Goal: Task Accomplishment & Management: Use online tool/utility

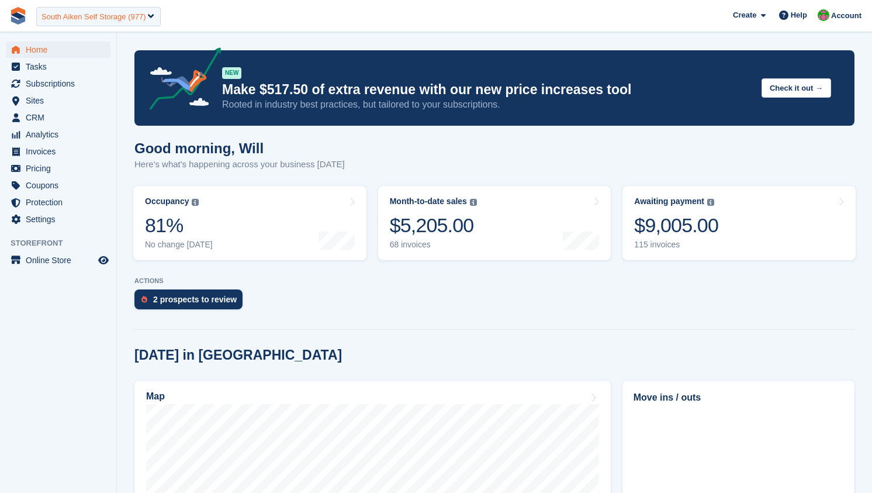
click at [125, 15] on div "South Aiken Self Storage (977)" at bounding box center [94, 17] width 105 height 12
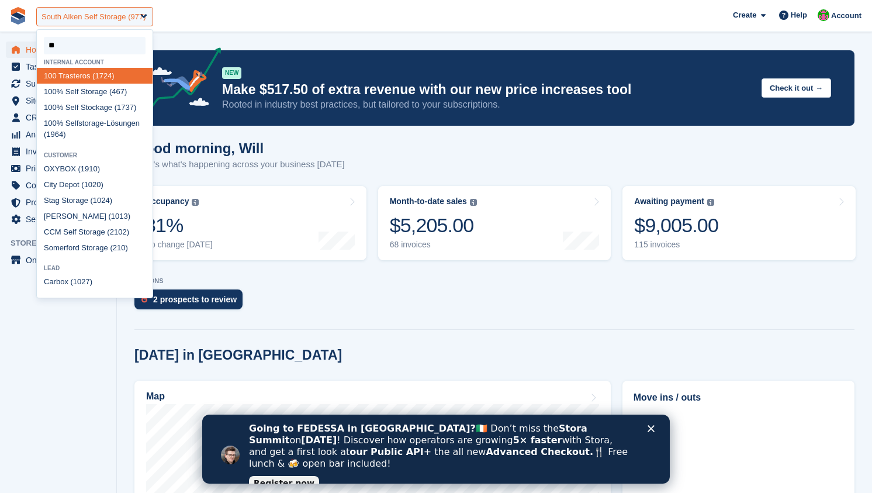
type input "***"
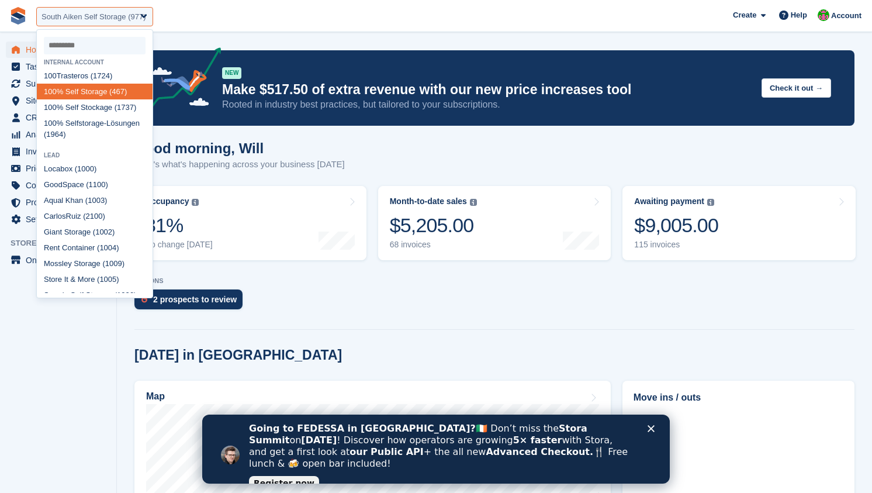
select select "***"
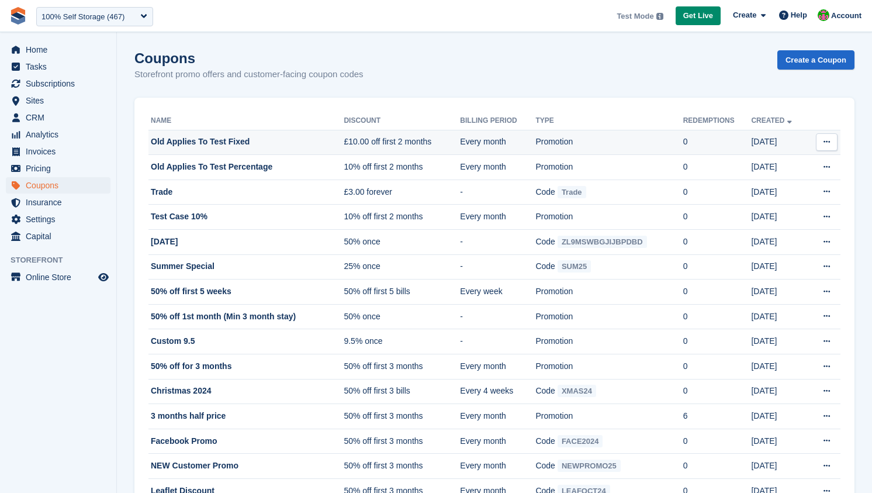
click at [828, 142] on icon at bounding box center [827, 142] width 6 height 8
click at [772, 182] on p "Edit coupon" at bounding box center [782, 179] width 102 height 15
click at [747, 85] on div "Coupons Storefront promo offers and customer-facing coupon codes Create a Coupon" at bounding box center [494, 72] width 720 height 45
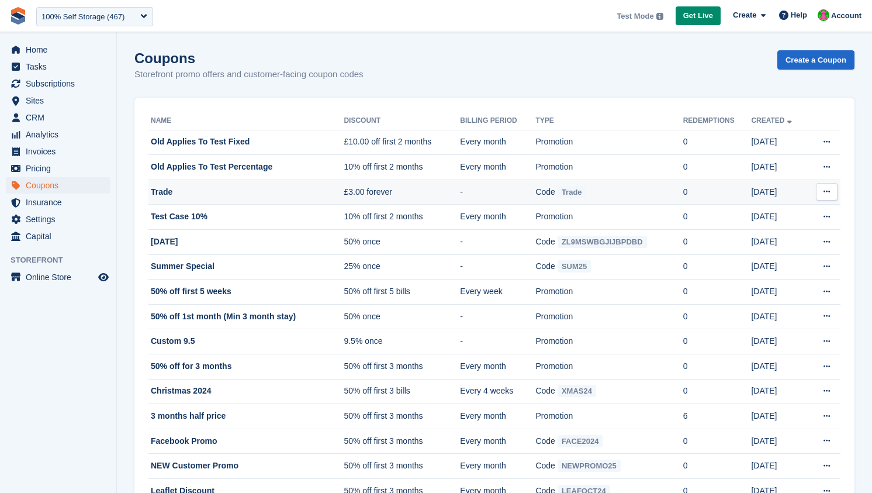
click at [824, 192] on icon at bounding box center [827, 192] width 6 height 8
click at [788, 241] on p "Edit coupon" at bounding box center [782, 244] width 102 height 15
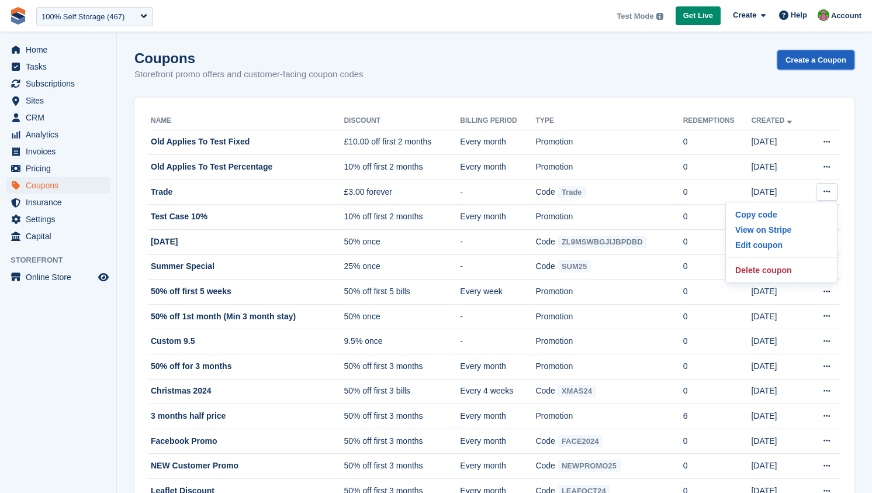
click at [795, 67] on link "Create a Coupon" at bounding box center [816, 59] width 77 height 19
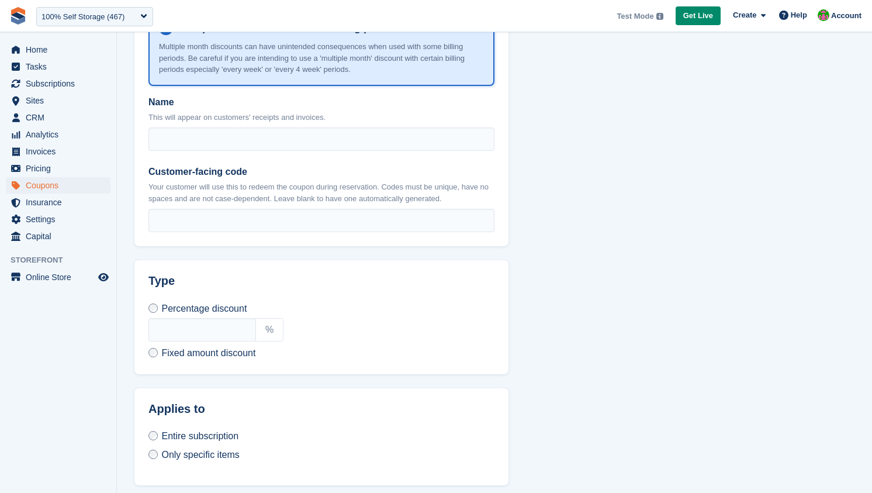
scroll to position [584, 0]
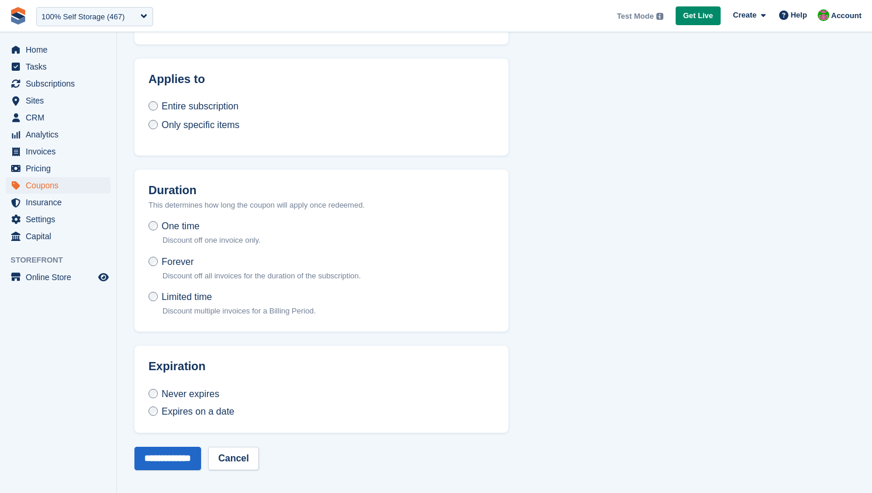
click at [174, 123] on span "Only specific items" at bounding box center [200, 125] width 78 height 10
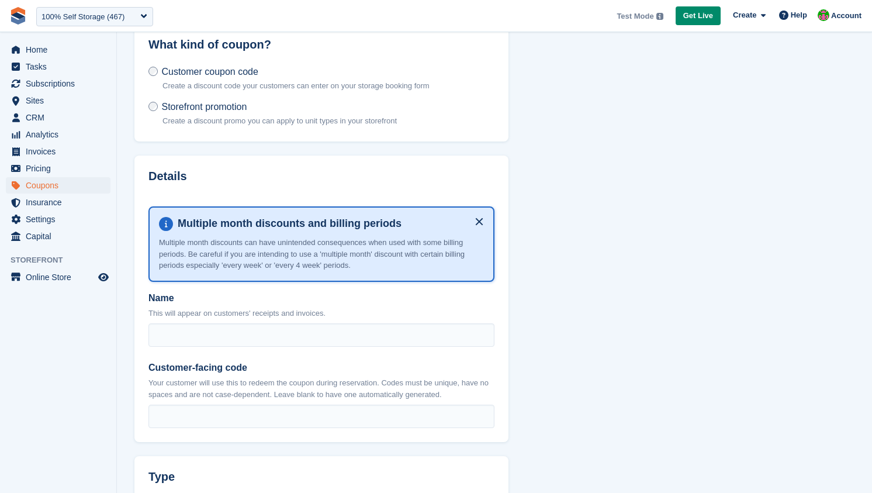
scroll to position [0, 0]
